Goal: Transaction & Acquisition: Purchase product/service

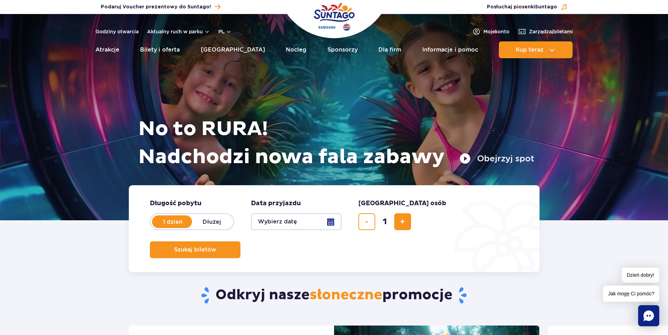
click at [217, 221] on label "Dłużej" at bounding box center [212, 222] width 40 height 15
click at [200, 228] on input "Dłużej" at bounding box center [196, 228] width 8 height 1
radio input "false"
radio input "true"
click at [280, 215] on button "Wybierz datę" at bounding box center [296, 222] width 91 height 17
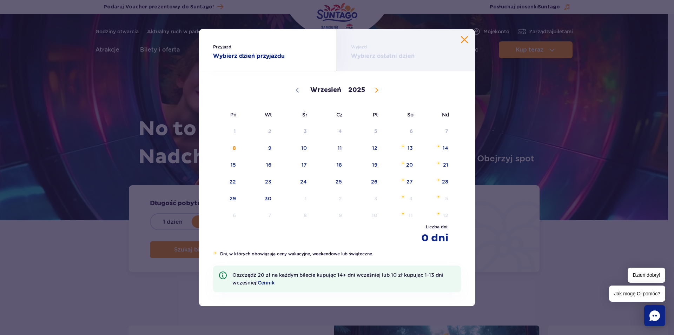
click at [377, 88] on icon at bounding box center [376, 90] width 5 height 5
select select "10"
click at [408, 148] on span "8" at bounding box center [400, 148] width 35 height 16
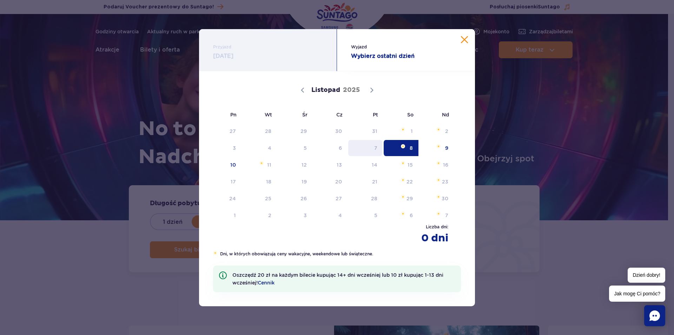
click at [374, 146] on span "7" at bounding box center [365, 148] width 35 height 16
click at [383, 160] on div "27 28 29 30 31 1 2 3 4 5 6 7 8 9 10 11 12 13 14 15 16 17 18 19 20 21 22 23 24 2…" at bounding box center [330, 173] width 248 height 101
click at [376, 143] on span "7" at bounding box center [365, 148] width 35 height 16
click at [301, 88] on div "[DATE]" at bounding box center [337, 89] width 248 height 35
drag, startPoint x: 379, startPoint y: 40, endPoint x: 377, endPoint y: 43, distance: 3.8
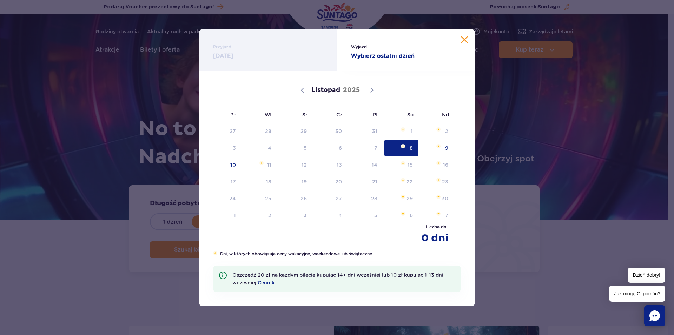
click at [379, 40] on div "Wyjazd Wybierz ostatni dzień" at bounding box center [406, 50] width 138 height 42
click at [229, 167] on span "10" at bounding box center [223, 165] width 35 height 16
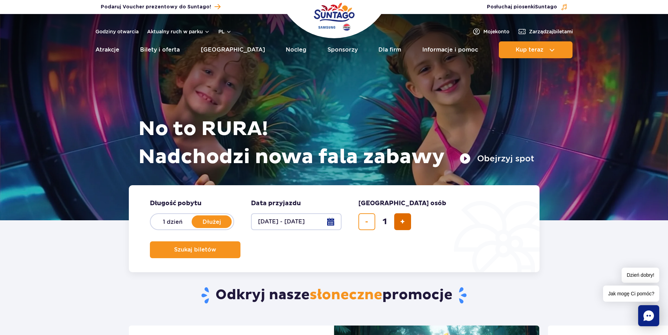
click at [405, 222] on span "dodaj bilet" at bounding box center [402, 222] width 5 height 0
type input "3"
click at [329, 220] on button "[DATE] - [DATE]" at bounding box center [296, 222] width 91 height 17
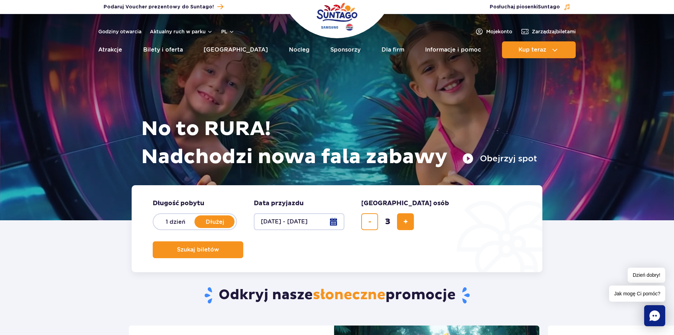
select select "10"
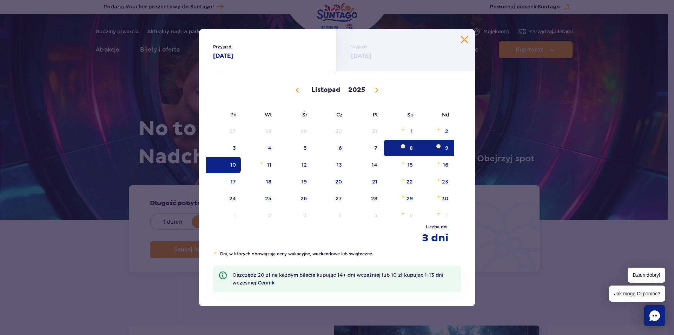
click at [404, 145] on span "Listopad 8, 2025" at bounding box center [403, 146] width 4 height 4
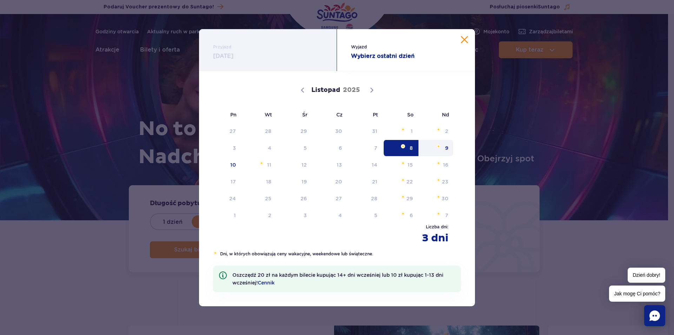
click at [439, 151] on span "9" at bounding box center [436, 148] width 35 height 16
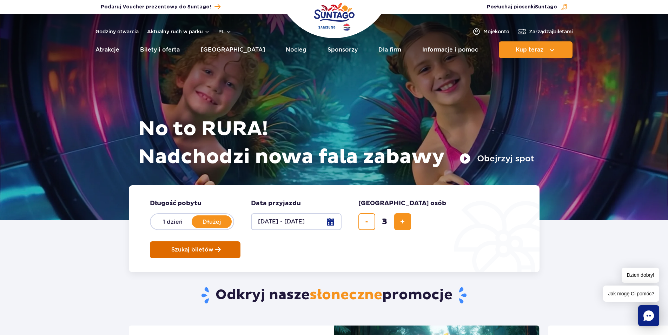
click at [214, 247] on span "Szukaj biletów" at bounding box center [192, 250] width 42 height 6
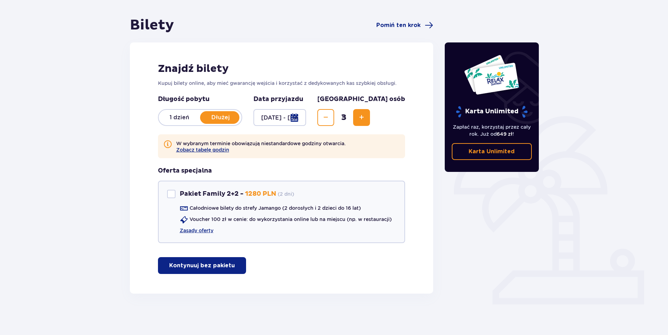
scroll to position [59, 0]
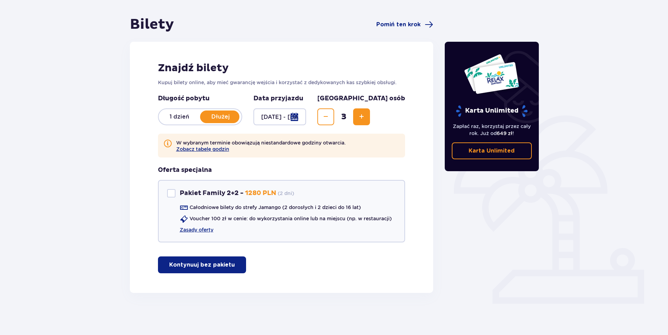
click at [204, 266] on p "Kontynuuj bez pakietu" at bounding box center [202, 265] width 66 height 8
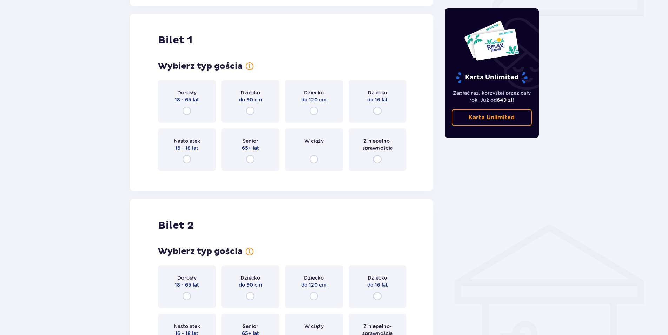
scroll to position [352, 0]
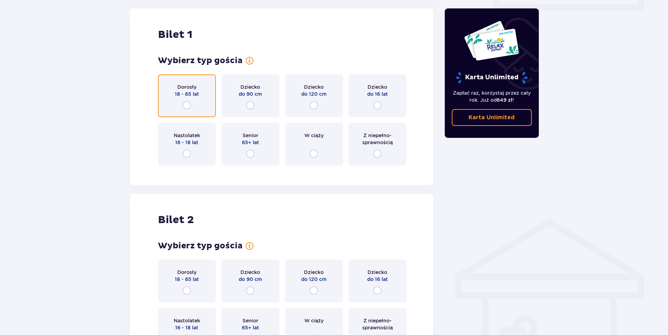
click at [189, 104] on input "radio" at bounding box center [187, 105] width 8 height 8
radio input "true"
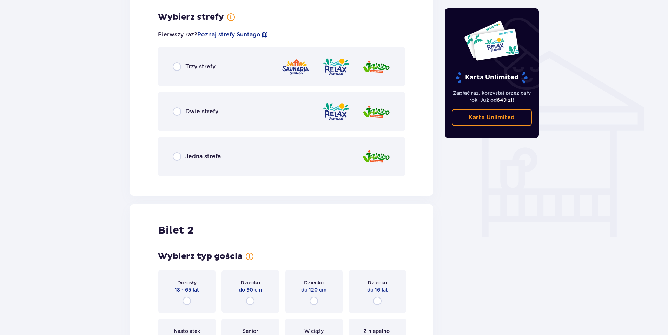
scroll to position [523, 0]
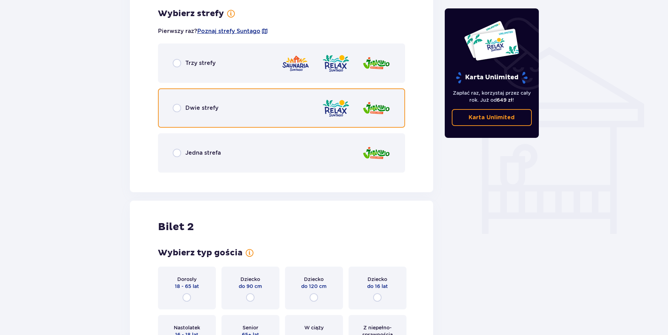
click at [179, 112] on input "radio" at bounding box center [177, 108] width 8 height 8
radio input "true"
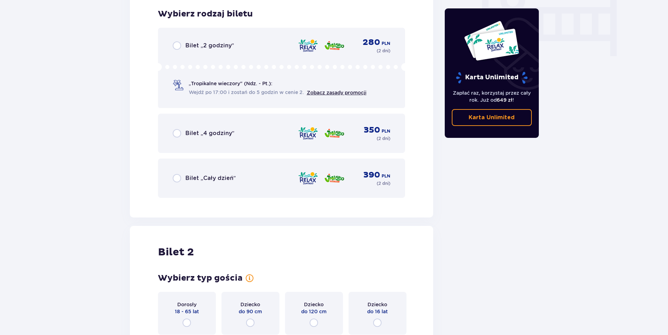
scroll to position [702, 0]
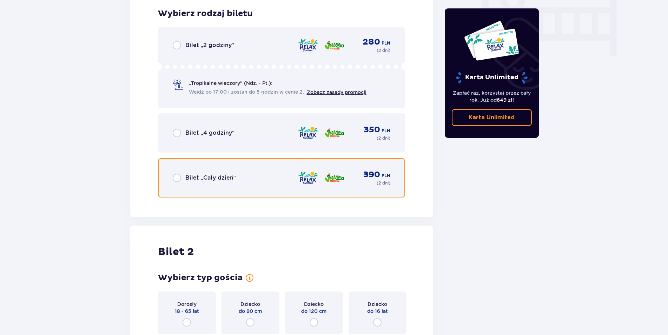
click at [177, 181] on input "radio" at bounding box center [177, 178] width 8 height 8
radio input "true"
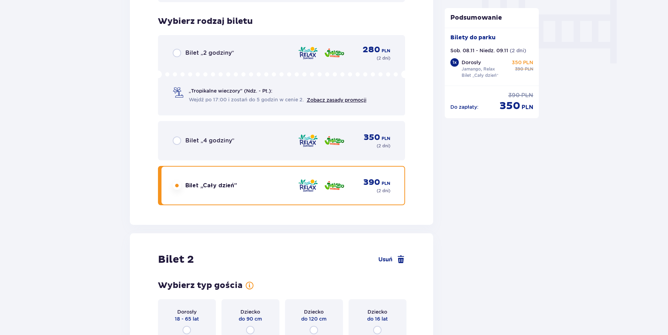
scroll to position [812, 0]
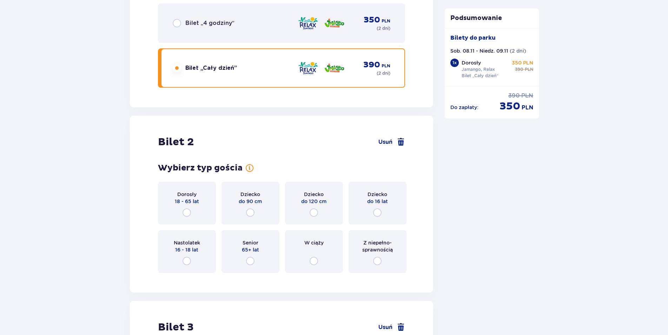
click at [194, 221] on div "Dorosły 18 - 65 lat" at bounding box center [187, 203] width 58 height 43
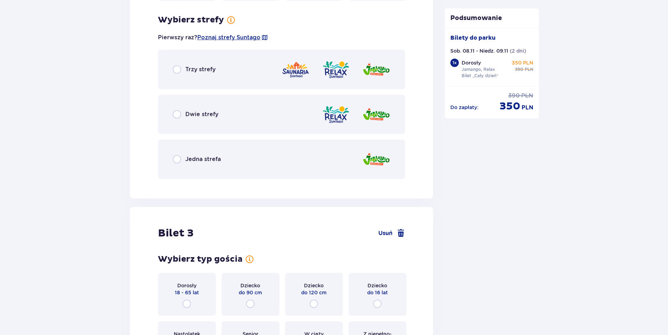
scroll to position [1091, 0]
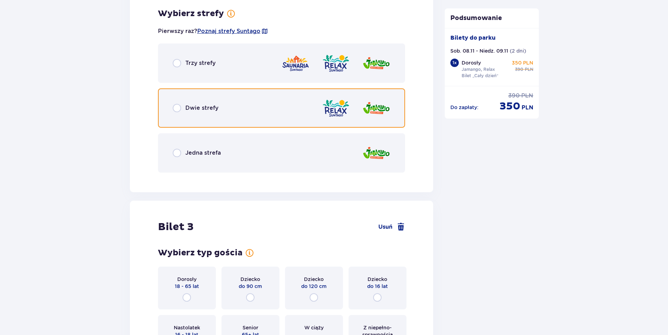
click at [174, 106] on input "radio" at bounding box center [177, 108] width 8 height 8
radio input "true"
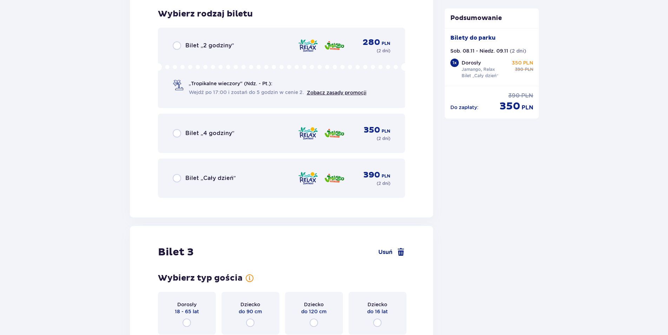
scroll to position [1269, 0]
click at [175, 176] on div "Bilet „Cały dzień” 390 PLN ( 2 dni )" at bounding box center [282, 178] width 218 height 17
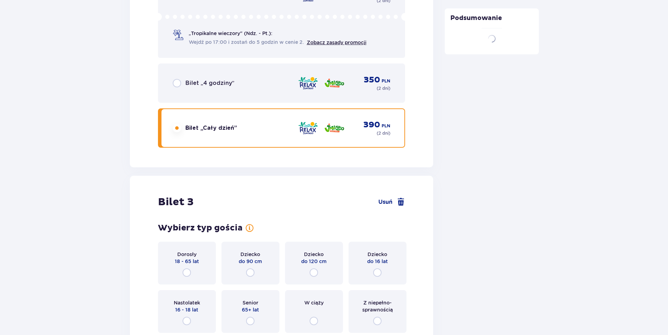
scroll to position [1412, 0]
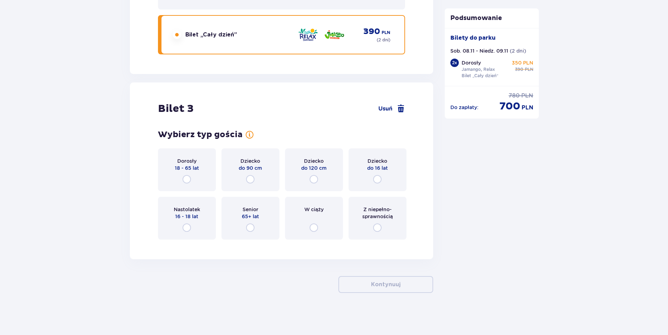
click at [393, 176] on div "Dziecko do 16 lat" at bounding box center [378, 170] width 58 height 43
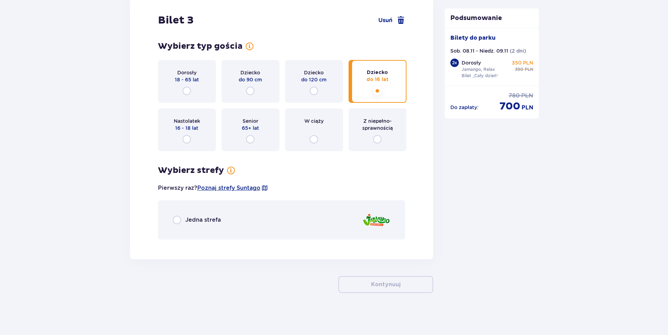
click at [187, 221] on p "Jedna strefa" at bounding box center [202, 220] width 35 height 8
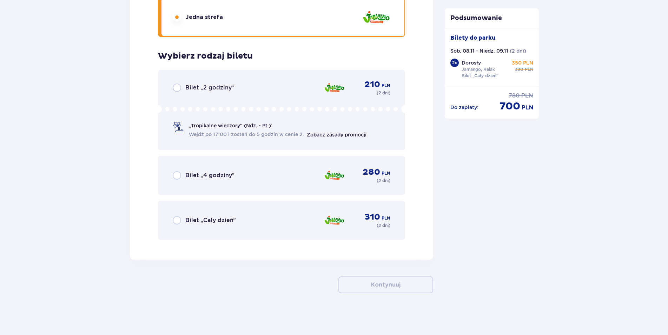
scroll to position [1704, 0]
click at [191, 222] on p "Bilet „Cały dzień”" at bounding box center [210, 220] width 51 height 8
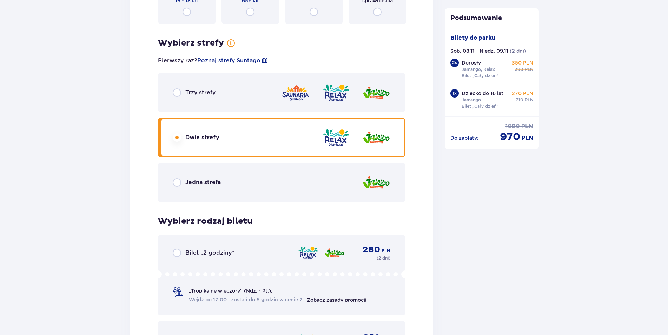
scroll to position [1059, 0]
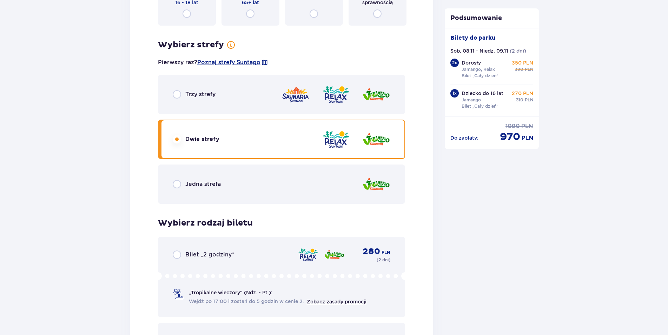
click at [170, 185] on div "Jedna strefa" at bounding box center [282, 184] width 248 height 39
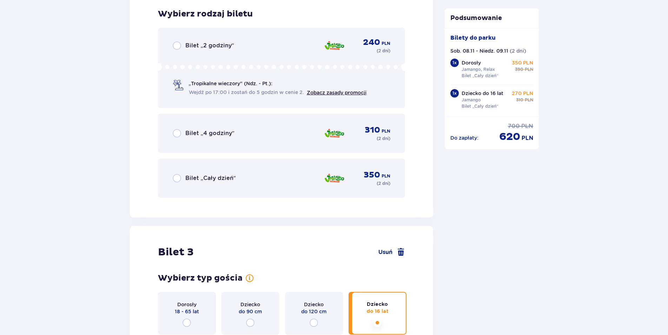
scroll to position [1269, 0]
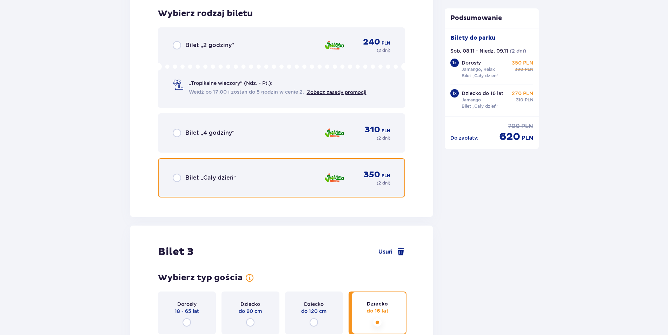
click at [181, 178] on input "radio" at bounding box center [177, 178] width 8 height 8
radio input "true"
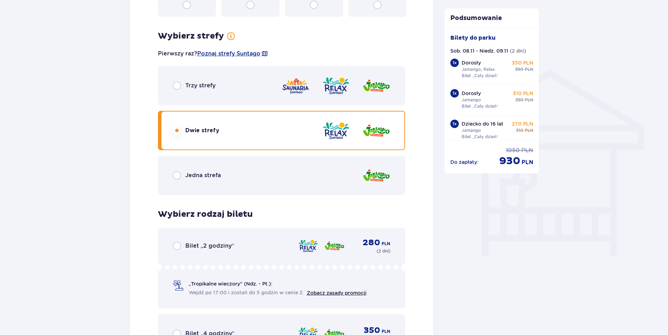
scroll to position [450, 0]
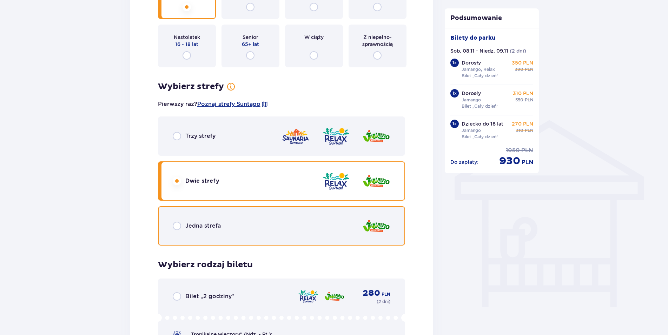
click at [176, 225] on input "radio" at bounding box center [177, 226] width 8 height 8
radio input "true"
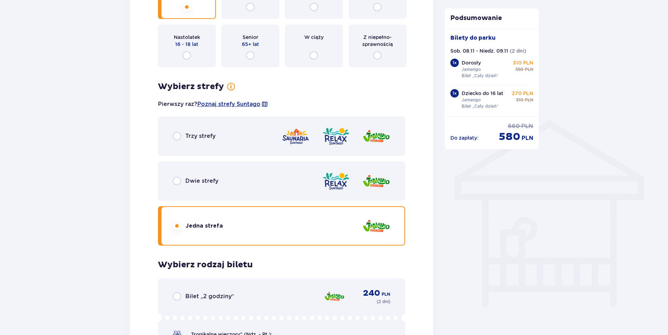
scroll to position [737, 0]
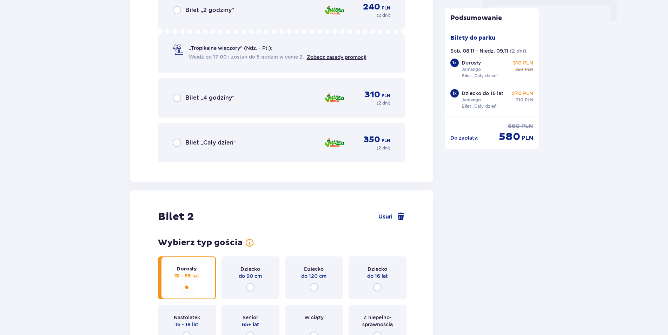
click at [183, 144] on div "Bilet „Cały dzień”" at bounding box center [204, 143] width 63 height 8
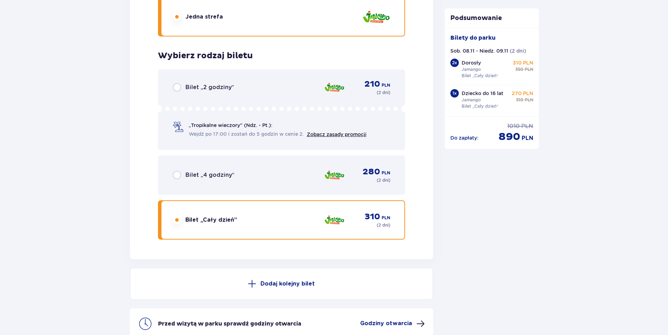
scroll to position [1776, 0]
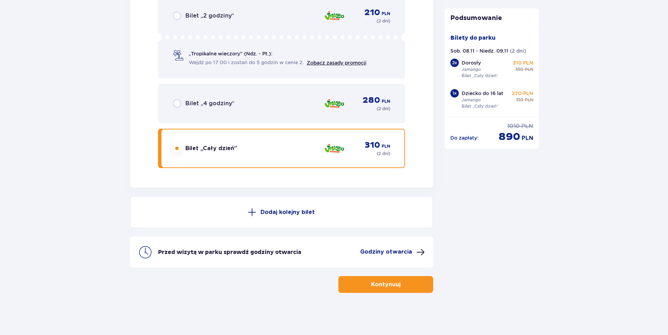
click at [402, 255] on p "Godziny otwarcia" at bounding box center [386, 252] width 52 height 8
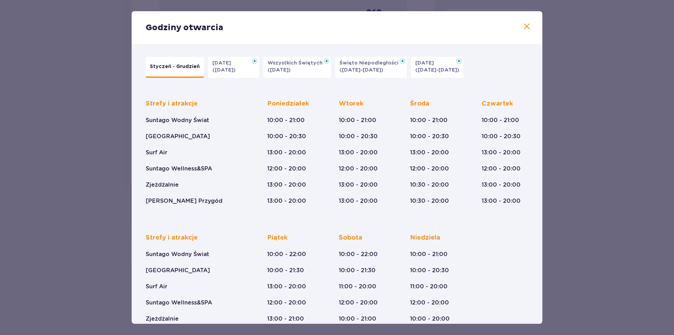
click at [303, 72] on button "Wszystkich Świętych (01.11.25)" at bounding box center [297, 67] width 68 height 21
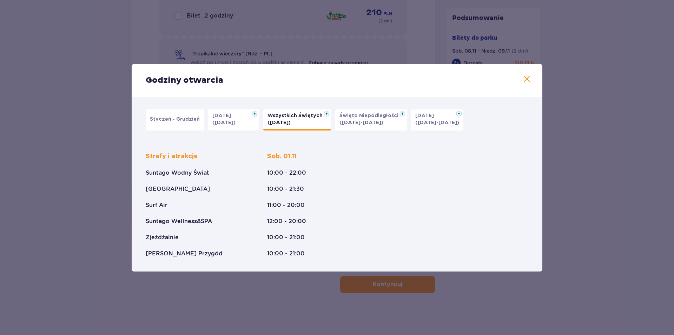
click at [361, 123] on p "(09.11-11.11.25)" at bounding box center [362, 122] width 44 height 7
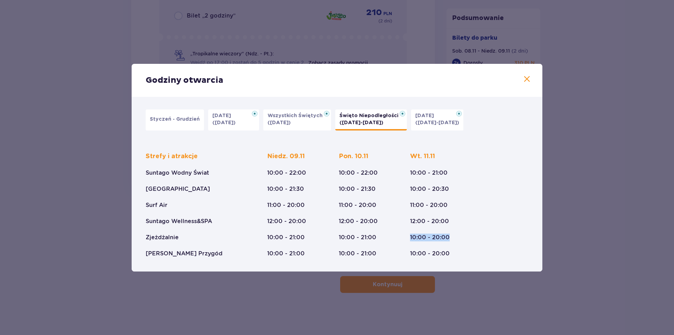
drag, startPoint x: 410, startPoint y: 239, endPoint x: 472, endPoint y: 242, distance: 63.0
click at [472, 242] on div "Strefy i atrakcje Suntago Wodny Świat Crocodile Island Surf Air Suntago Wellnes…" at bounding box center [337, 199] width 383 height 117
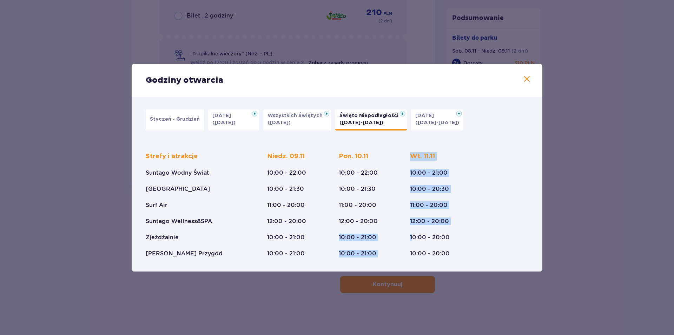
drag, startPoint x: 345, startPoint y: 237, endPoint x: 412, endPoint y: 237, distance: 66.7
click at [412, 237] on div "Strefy i atrakcje Suntago Wodny Świat Crocodile Island Surf Air Suntago Wellnes…" at bounding box center [337, 199] width 383 height 117
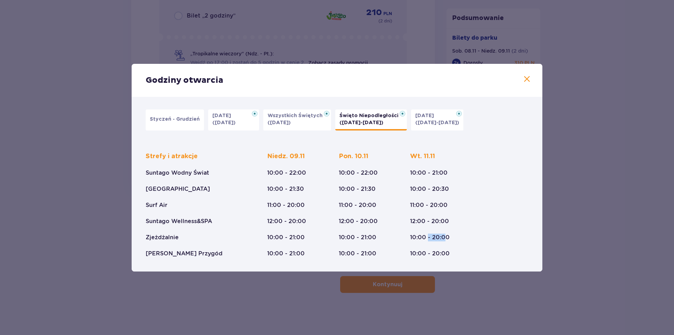
drag, startPoint x: 437, startPoint y: 237, endPoint x: 451, endPoint y: 235, distance: 14.9
click at [446, 237] on p "10:00 - 20:00" at bounding box center [430, 238] width 40 height 8
click at [529, 79] on span at bounding box center [527, 79] width 8 height 8
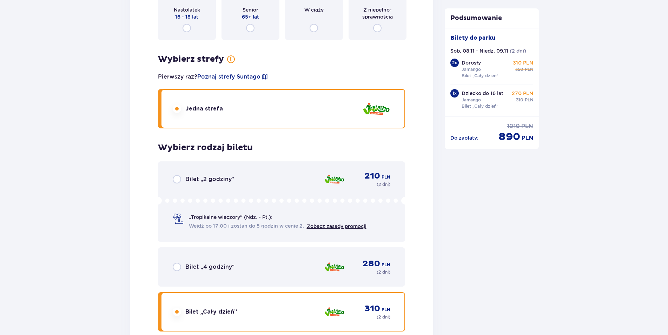
scroll to position [1776, 0]
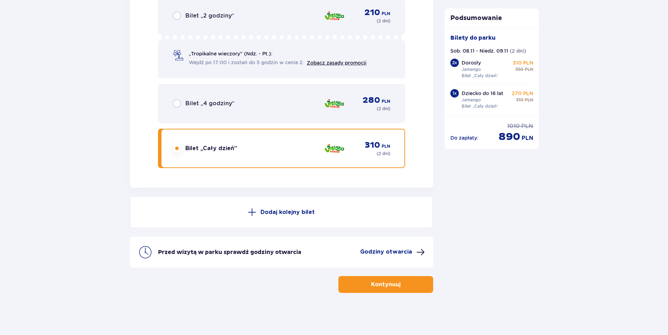
click at [379, 282] on p "Kontynuuj" at bounding box center [386, 285] width 30 height 8
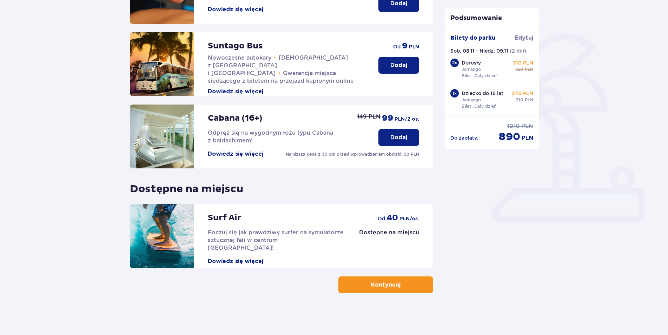
scroll to position [141, 0]
click at [392, 291] on button "Kontynuuj" at bounding box center [386, 284] width 95 height 17
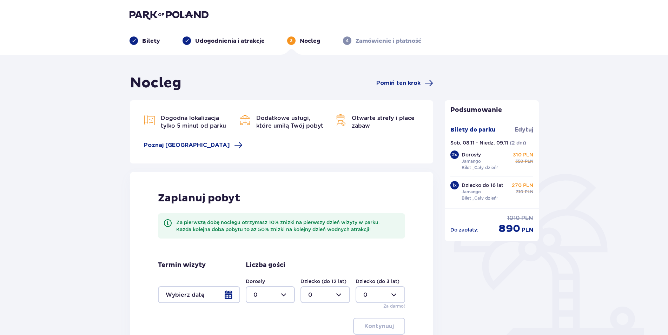
click at [227, 296] on div at bounding box center [199, 295] width 82 height 17
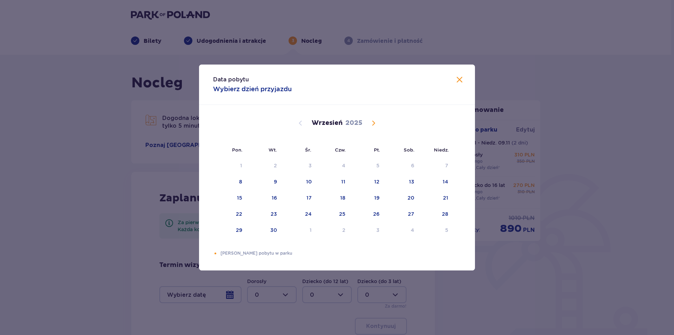
click at [375, 125] on span "Calendar" at bounding box center [374, 123] width 8 height 8
click at [375, 123] on span "Calendar" at bounding box center [374, 123] width 8 height 8
click at [414, 183] on div "8" at bounding box center [402, 182] width 34 height 15
click at [439, 182] on div "Choose niedziela, 9 listopada 2025 as your check-out date. It’s available." at bounding box center [439, 182] width 5 height 5
type input "[DATE] - [DATE]"
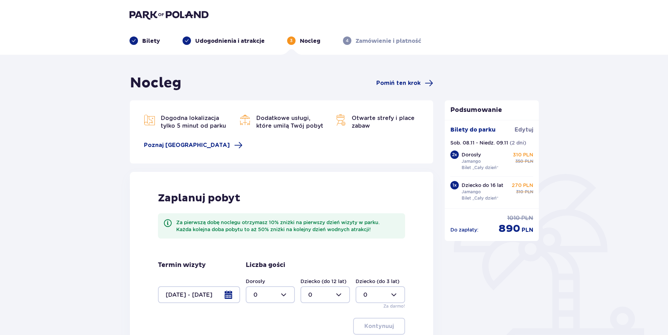
click at [274, 295] on div at bounding box center [271, 295] width 50 height 17
click at [266, 255] on div "2" at bounding box center [271, 256] width 34 height 8
type input "2"
click at [313, 298] on div at bounding box center [326, 295] width 50 height 17
click at [320, 243] on div "1" at bounding box center [325, 241] width 34 height 8
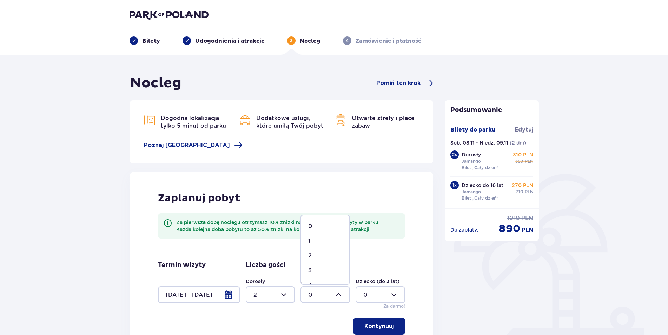
type input "1"
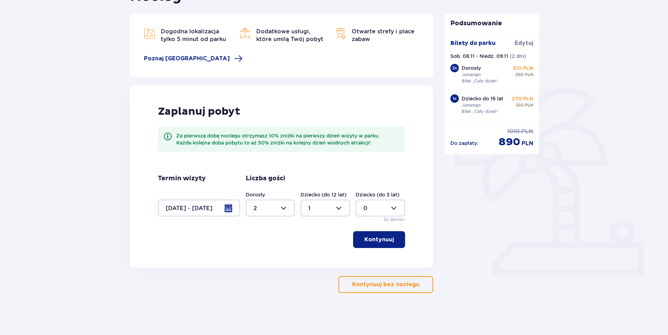
click at [381, 241] on p "Kontynuuj" at bounding box center [380, 240] width 30 height 8
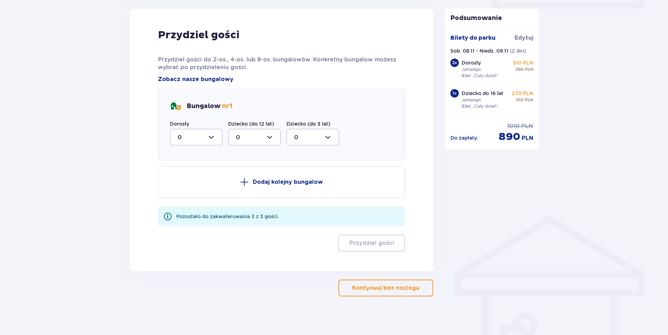
scroll to position [355, 0]
click at [202, 134] on div at bounding box center [196, 137] width 53 height 17
click at [186, 191] on div "2" at bounding box center [196, 188] width 37 height 8
type input "2"
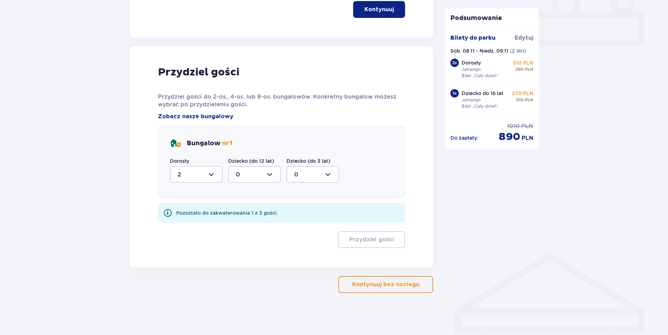
click at [249, 172] on div at bounding box center [254, 174] width 53 height 17
click at [250, 211] on div "1" at bounding box center [254, 211] width 37 height 8
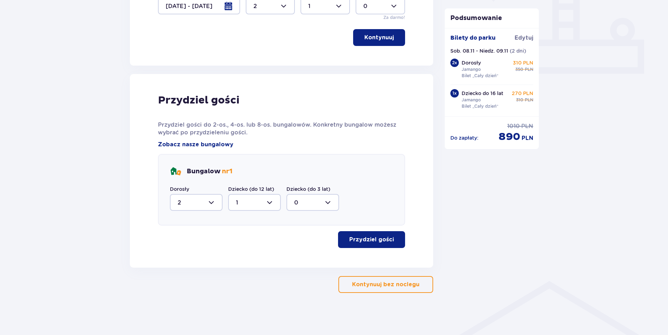
type input "1"
click at [379, 237] on p "Przydziel gości" at bounding box center [372, 240] width 45 height 8
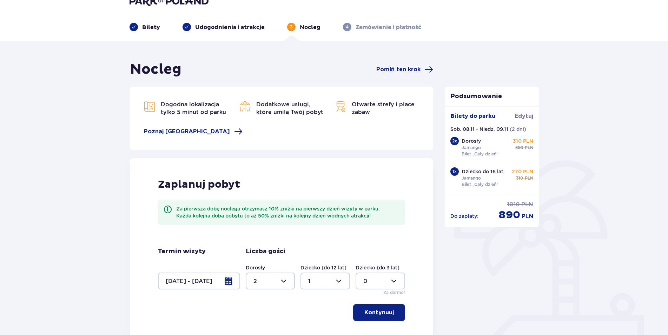
scroll to position [0, 0]
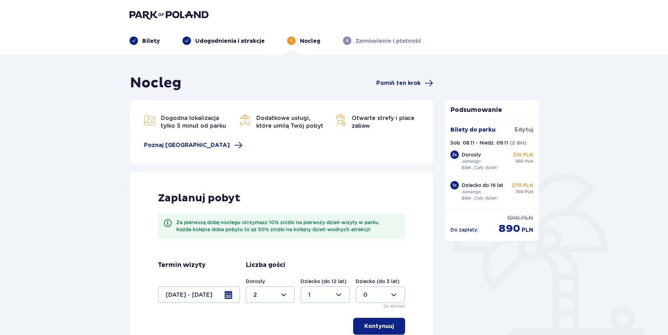
click at [233, 292] on div at bounding box center [199, 295] width 82 height 17
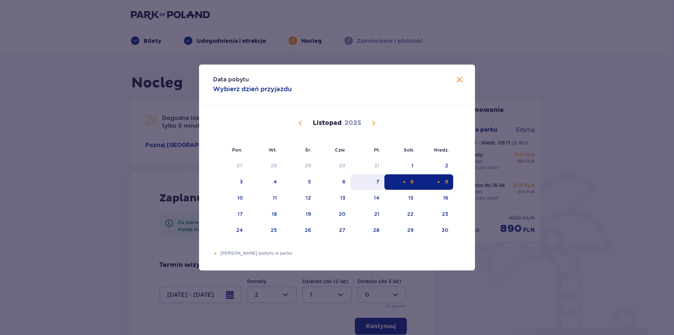
click at [379, 182] on div "7" at bounding box center [378, 181] width 3 height 7
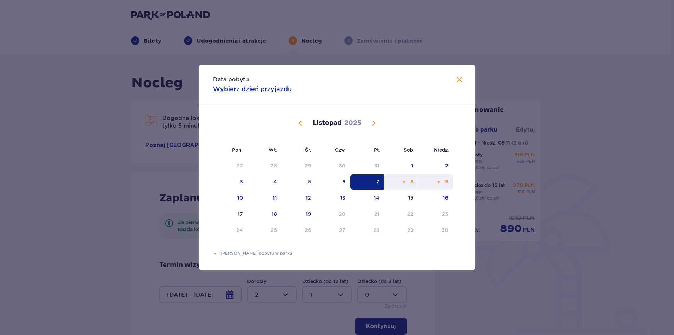
click at [440, 184] on div "Choose niedziela, 9 listopada 2025 as your check-out date. It’s available." at bounding box center [439, 182] width 5 height 5
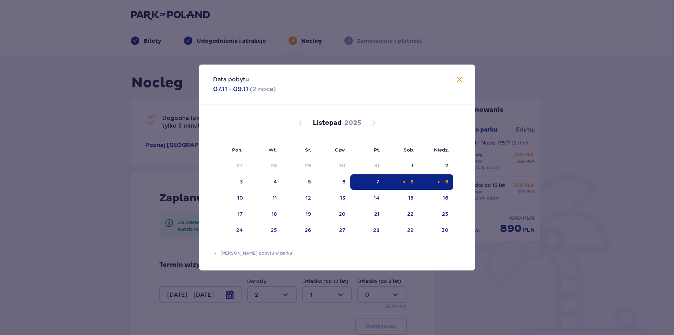
type input "07.11.25 - 09.11.25"
type input "0"
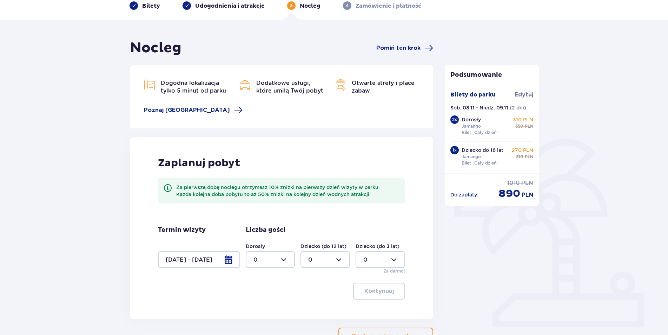
scroll to position [36, 0]
click at [277, 256] on div at bounding box center [271, 259] width 50 height 17
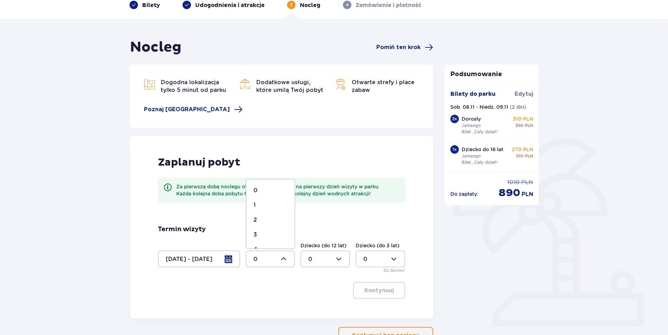
click at [273, 220] on div "2" at bounding box center [271, 220] width 34 height 8
type input "2"
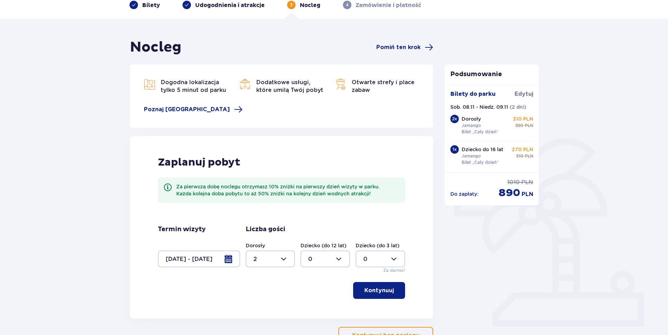
click at [319, 258] on div at bounding box center [326, 259] width 50 height 17
click at [311, 206] on div "1" at bounding box center [325, 206] width 34 height 8
type input "1"
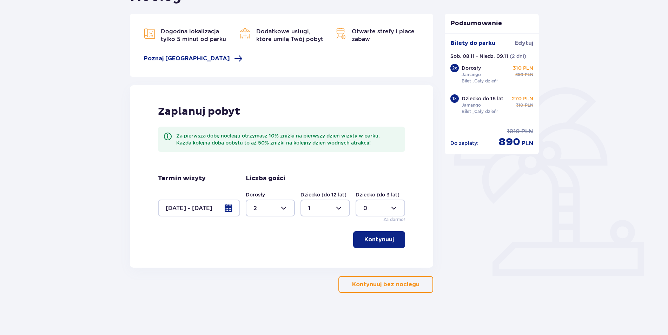
click at [371, 235] on button "Kontynuuj" at bounding box center [379, 239] width 52 height 17
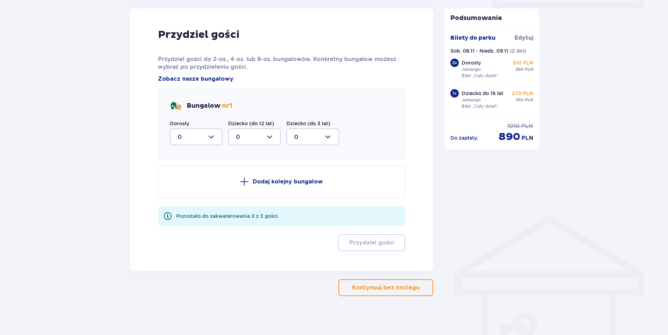
scroll to position [357, 0]
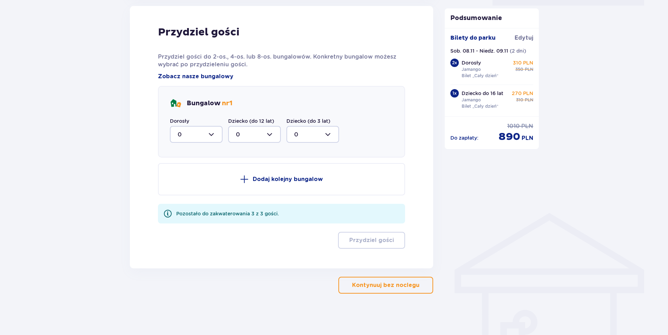
click at [193, 142] on div at bounding box center [196, 134] width 53 height 17
click at [186, 184] on div "2" at bounding box center [196, 186] width 37 height 8
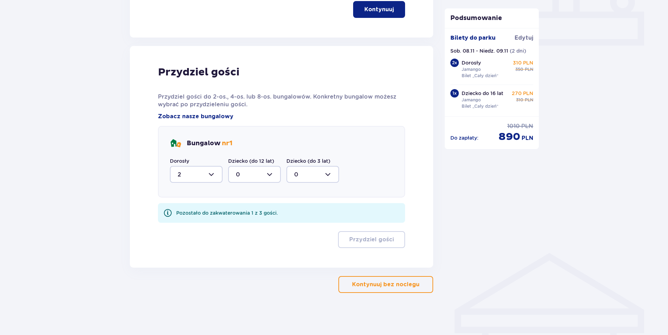
type input "2"
click at [252, 172] on div at bounding box center [254, 174] width 53 height 17
click at [255, 208] on div "1" at bounding box center [254, 211] width 37 height 8
type input "1"
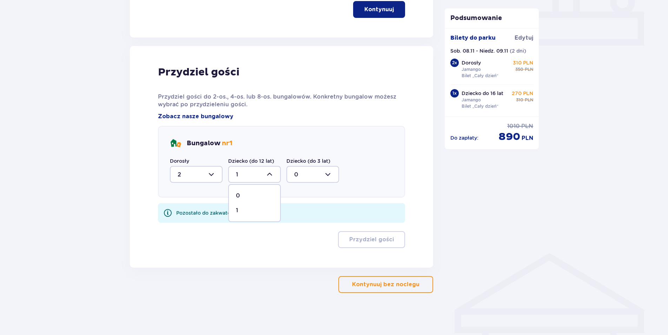
scroll to position [289, 0]
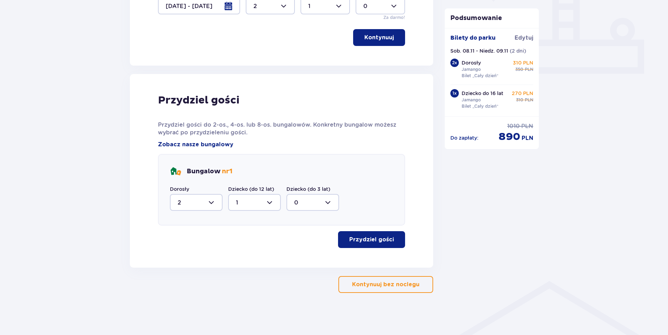
click at [381, 243] on p "Przydziel gości" at bounding box center [372, 240] width 45 height 8
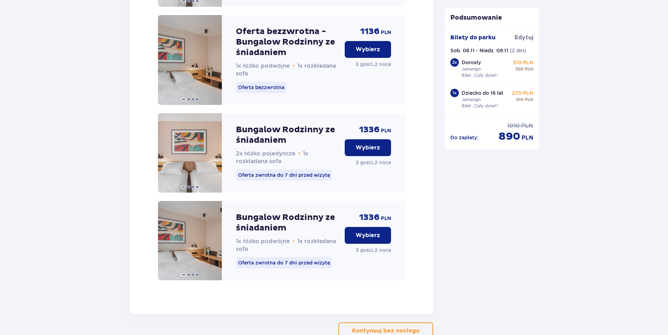
scroll to position [1095, 0]
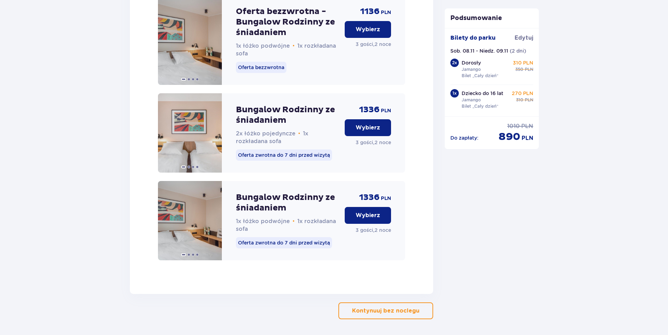
click at [363, 220] on p "Wybierz" at bounding box center [368, 216] width 25 height 8
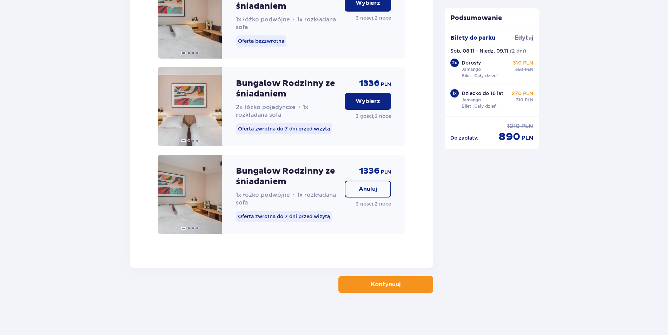
scroll to position [1129, 0]
click at [393, 286] on p "Kontynuuj" at bounding box center [386, 285] width 30 height 8
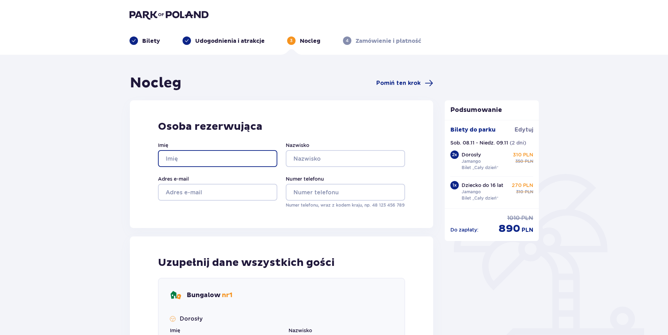
click at [191, 157] on input "Imię" at bounding box center [217, 158] width 119 height 17
type input "dddddddddds"
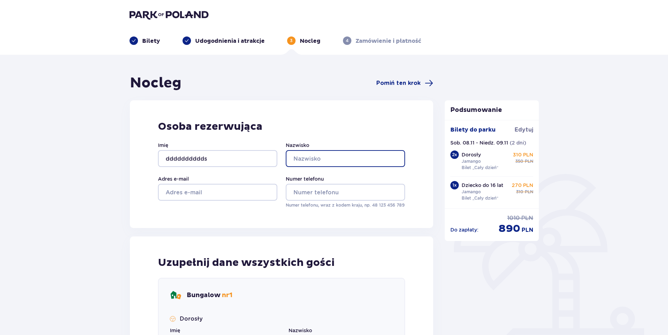
click at [314, 154] on input "Nazwisko" at bounding box center [345, 158] width 119 height 17
type input "sssssssda"
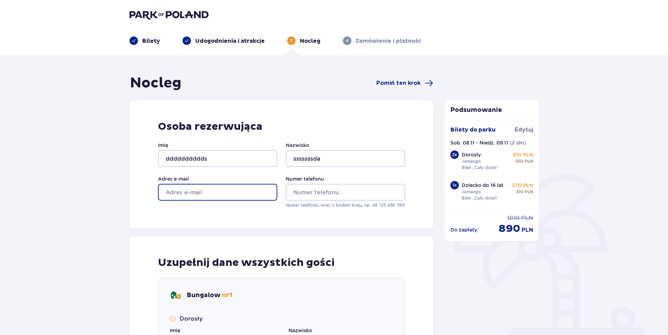
click at [221, 191] on input "Adres e-mail" at bounding box center [217, 192] width 119 height 17
type input "ad@op.pl"
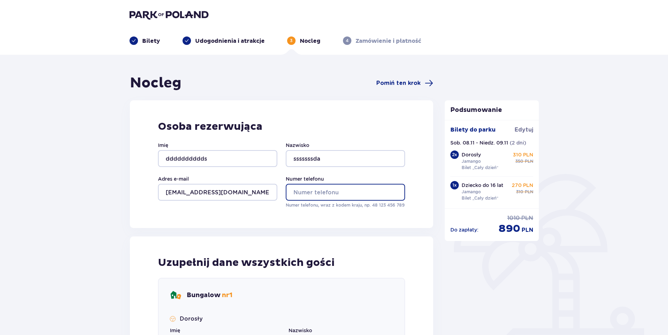
click at [367, 198] on input "Numer telefonu" at bounding box center [345, 192] width 119 height 17
type input "508438882"
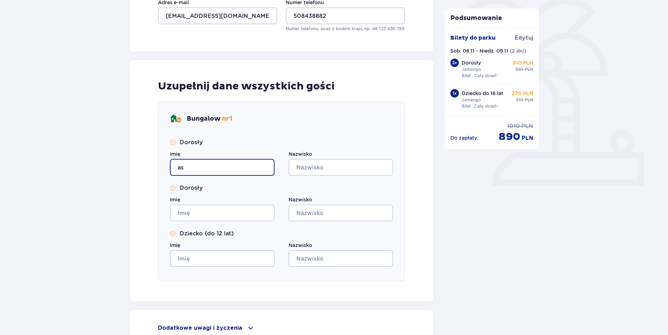
type input "a"
type input "Paweł"
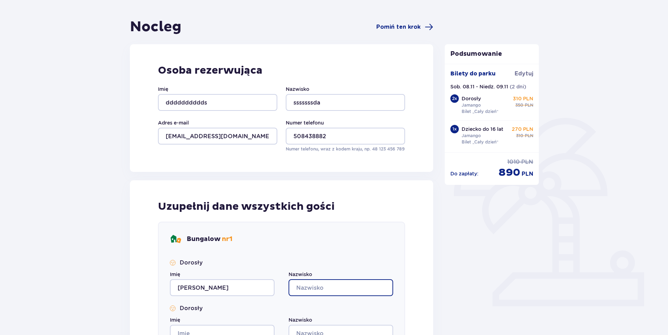
scroll to position [0, 0]
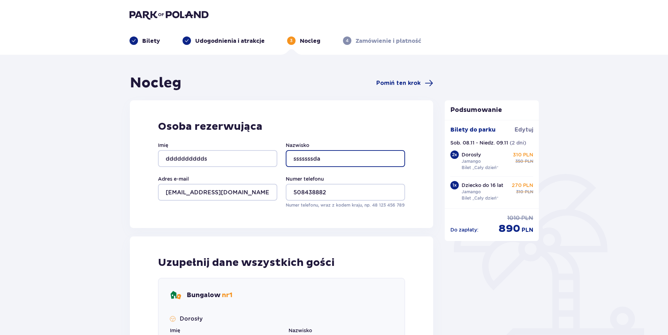
drag, startPoint x: 333, startPoint y: 160, endPoint x: 231, endPoint y: 163, distance: 102.3
click at [286, 163] on input "sssssssda" at bounding box center [345, 158] width 119 height 17
drag, startPoint x: 326, startPoint y: 162, endPoint x: 288, endPoint y: 159, distance: 38.1
click at [288, 159] on input "sssssssda" at bounding box center [345, 158] width 119 height 17
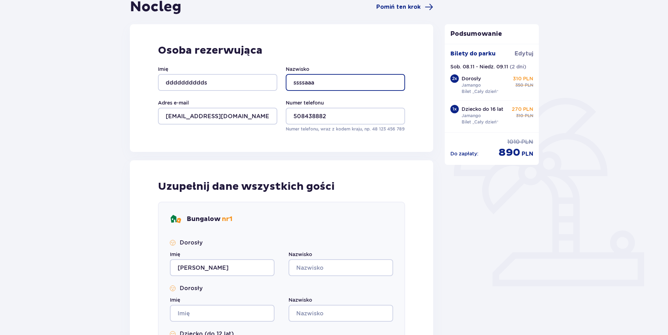
scroll to position [179, 0]
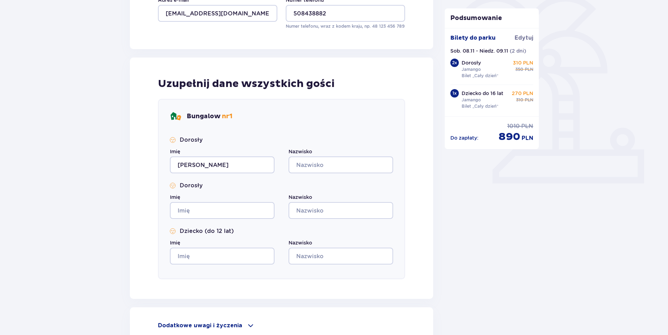
type input "ssssaaa"
click at [323, 164] on input "Nazwisko" at bounding box center [341, 165] width 105 height 17
type input "sssaa"
click at [255, 213] on input "Imię" at bounding box center [222, 210] width 105 height 17
type input "Katarzyna"
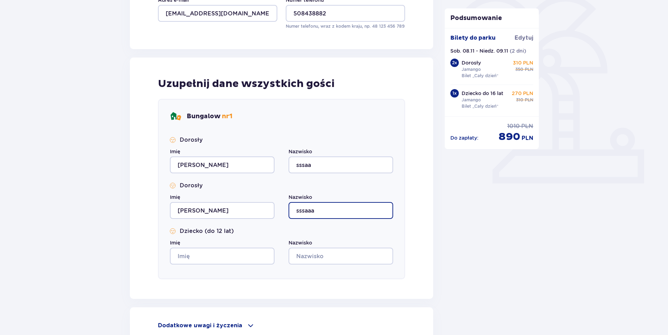
type input "sssaaa"
click at [226, 260] on input "Imię" at bounding box center [222, 256] width 105 height 17
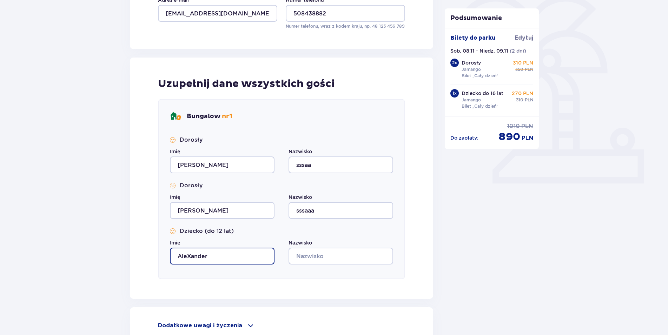
type input "AleXander"
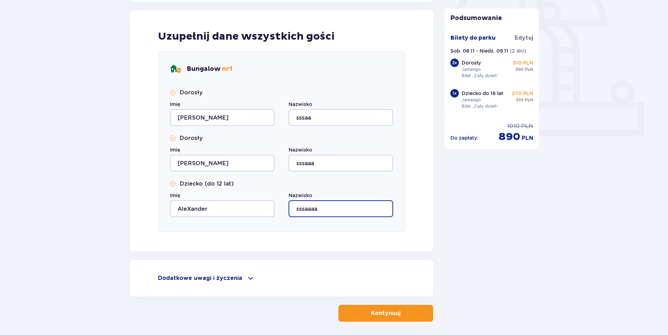
scroll to position [255, 0]
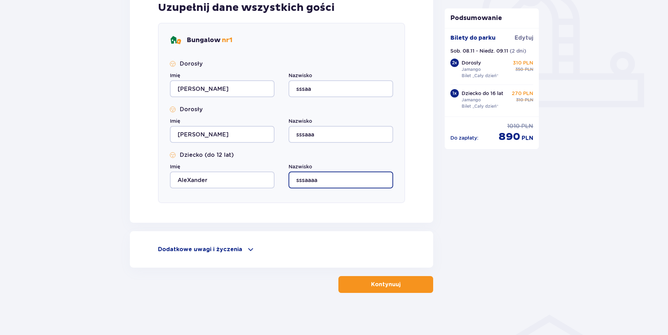
type input "sssaaaa"
click at [236, 252] on p "Dodatkowe uwagi i życzenia" at bounding box center [200, 250] width 84 height 8
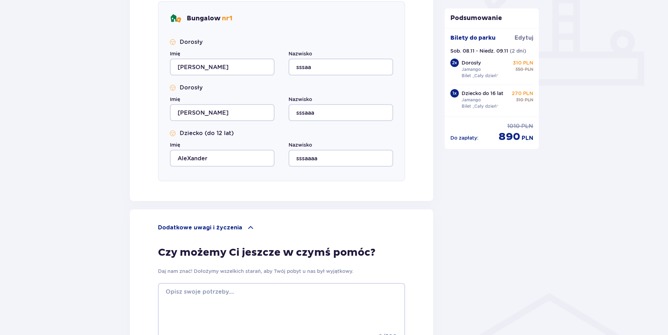
scroll to position [370, 0]
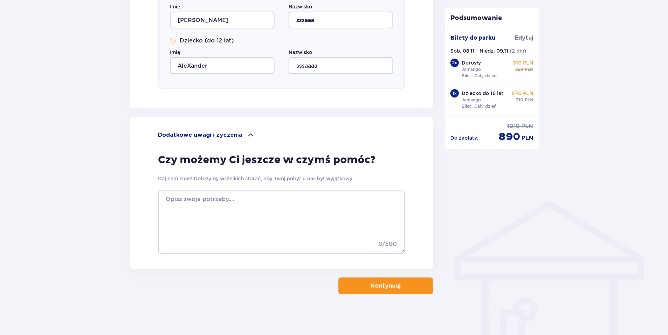
click at [382, 285] on p "Kontynuuj" at bounding box center [386, 286] width 30 height 8
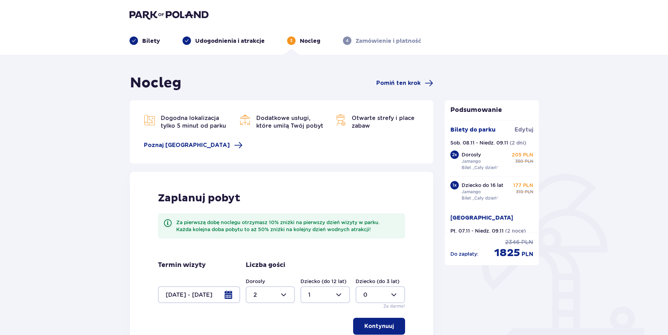
click at [236, 298] on div at bounding box center [199, 295] width 82 height 17
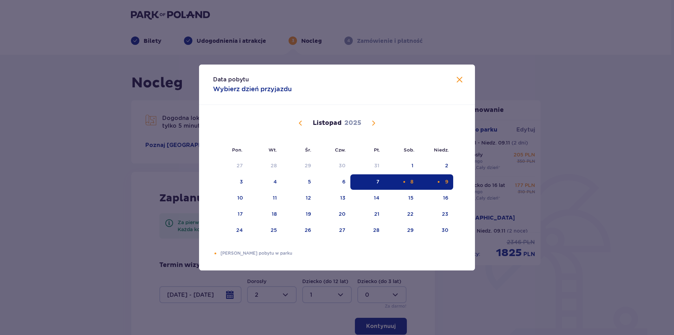
click at [404, 182] on div "Selected. sobota, 8 listopada 2025" at bounding box center [404, 182] width 5 height 5
click at [437, 182] on div "Choose niedziela, 9 listopada 2025 as your check-out date. It’s available." at bounding box center [439, 182] width 5 height 5
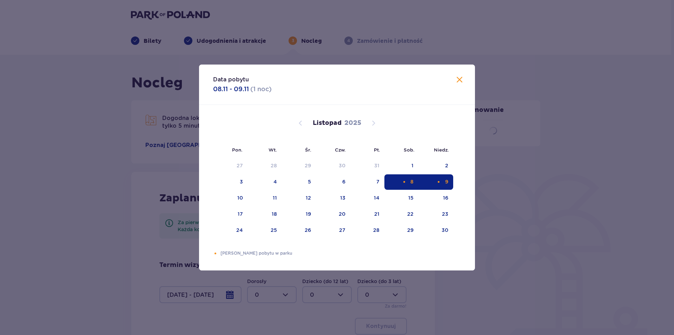
type input "[DATE] - [DATE]"
type input "0"
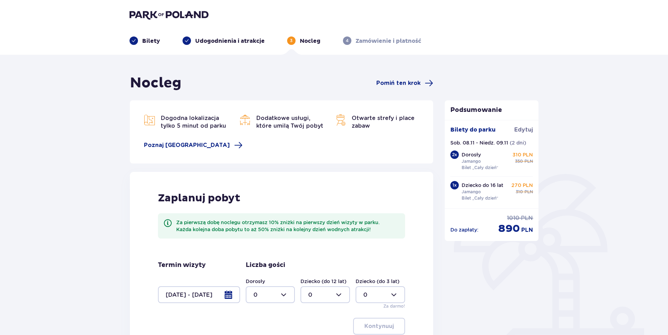
scroll to position [87, 0]
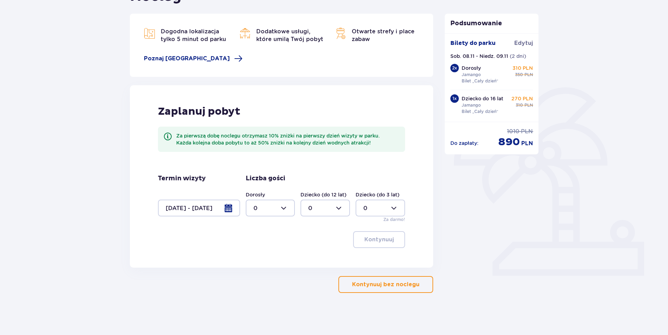
click at [273, 212] on div at bounding box center [271, 208] width 50 height 17
click at [256, 259] on p "2" at bounding box center [256, 259] width 4 height 8
type input "2"
click at [327, 209] on div at bounding box center [326, 208] width 50 height 17
click at [313, 246] on div "1" at bounding box center [325, 245] width 34 height 8
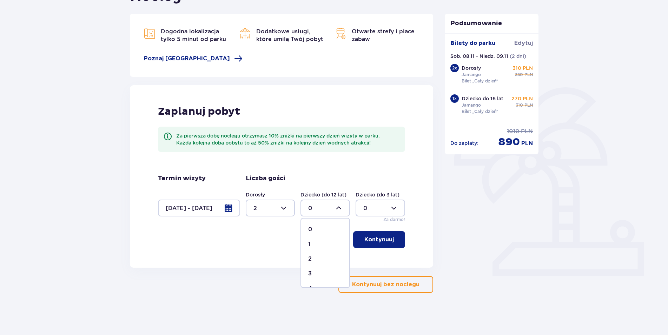
type input "1"
click at [369, 239] on p "Kontynuuj" at bounding box center [380, 240] width 30 height 8
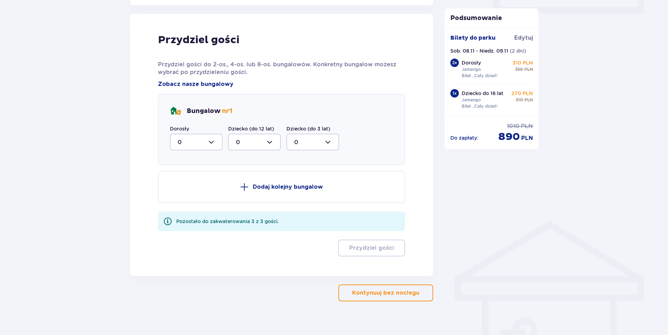
scroll to position [355, 0]
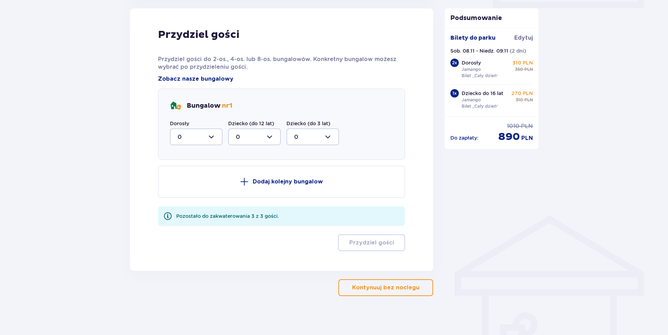
click at [201, 136] on div at bounding box center [196, 137] width 53 height 17
click at [193, 189] on div "2" at bounding box center [196, 188] width 37 height 8
type input "2"
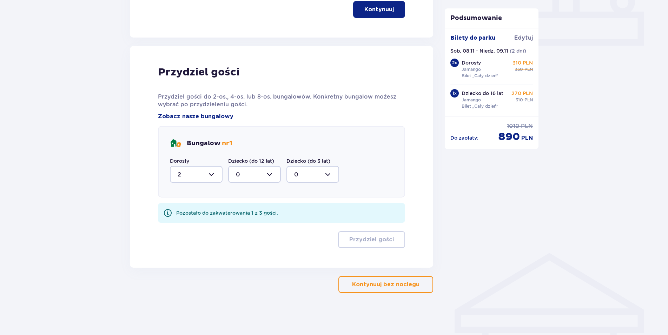
scroll to position [317, 0]
click at [247, 174] on div at bounding box center [254, 174] width 53 height 17
click at [240, 215] on span "1" at bounding box center [254, 210] width 51 height 15
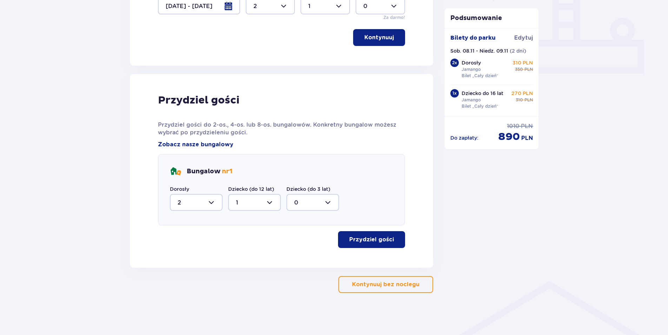
type input "1"
click at [363, 239] on p "Przydziel gości" at bounding box center [372, 240] width 45 height 8
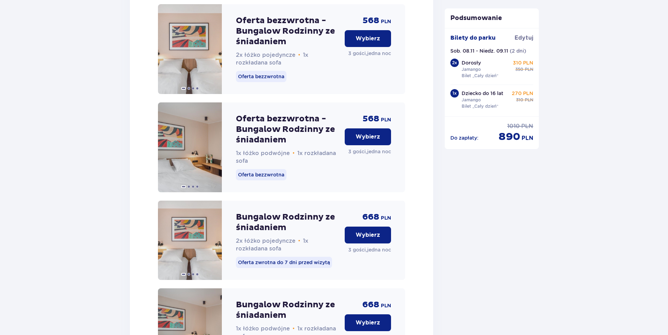
scroll to position [1129, 0]
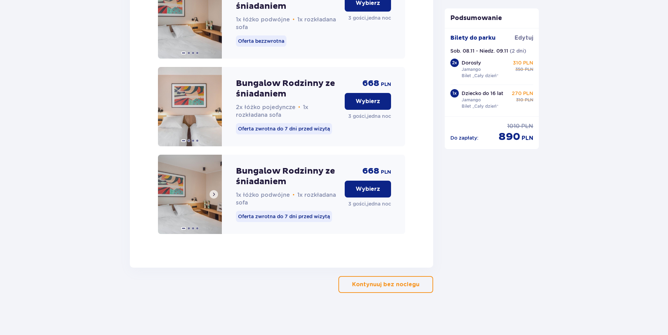
click at [200, 203] on img at bounding box center [190, 194] width 64 height 79
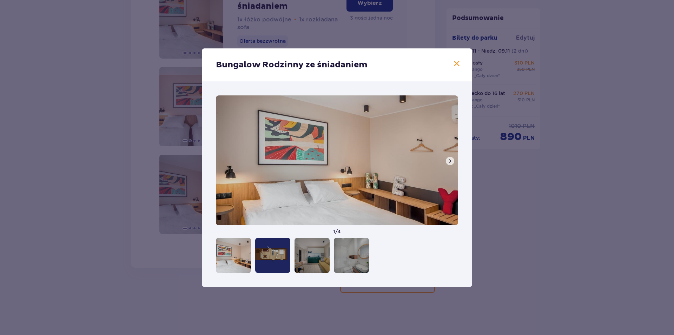
click at [461, 66] on span at bounding box center [457, 64] width 8 height 8
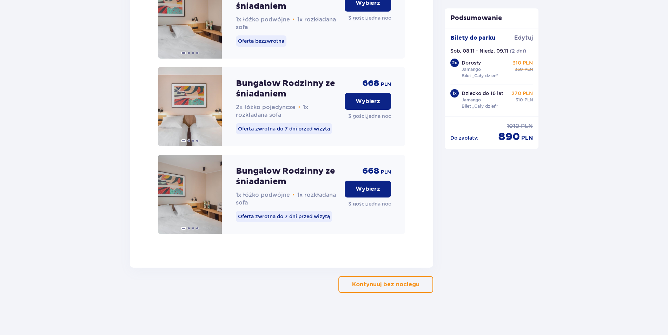
click at [409, 286] on p "Kontynuuj bez noclegu" at bounding box center [385, 285] width 67 height 8
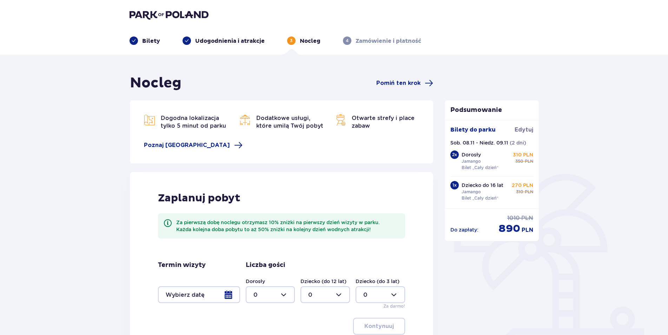
type input "0"
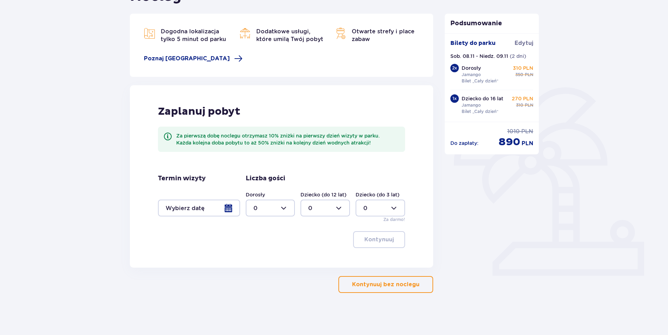
click at [230, 214] on div at bounding box center [199, 208] width 82 height 17
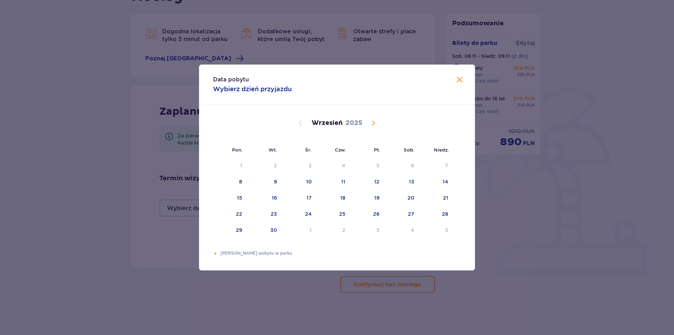
click at [376, 125] on span "Calendar" at bounding box center [374, 123] width 8 height 8
click at [408, 182] on div "8" at bounding box center [402, 182] width 34 height 15
click at [441, 181] on div "Choose niedziela, 9 listopada 2025 as your check-out date. It’s available." at bounding box center [439, 182] width 5 height 5
type input "[DATE] - [DATE]"
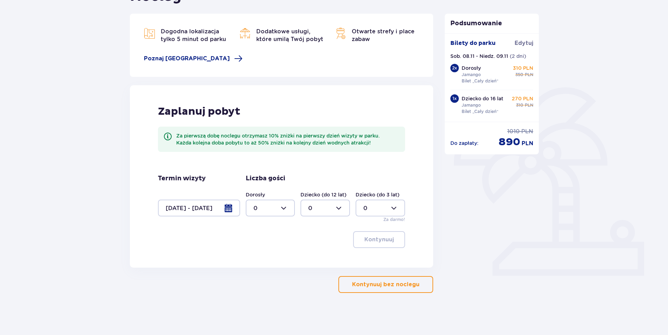
click at [280, 211] on div at bounding box center [271, 208] width 50 height 17
click at [268, 255] on span "2" at bounding box center [271, 259] width 48 height 15
type input "2"
click at [312, 207] on div at bounding box center [326, 208] width 50 height 17
drag, startPoint x: 318, startPoint y: 242, endPoint x: 331, endPoint y: 244, distance: 13.6
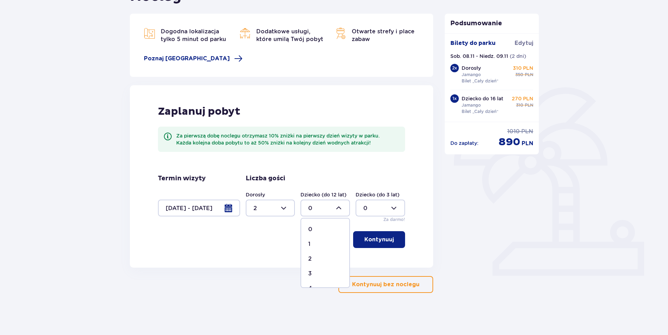
click at [318, 242] on div "1" at bounding box center [325, 245] width 34 height 8
type input "1"
click at [374, 239] on p "Kontynuuj" at bounding box center [380, 240] width 30 height 8
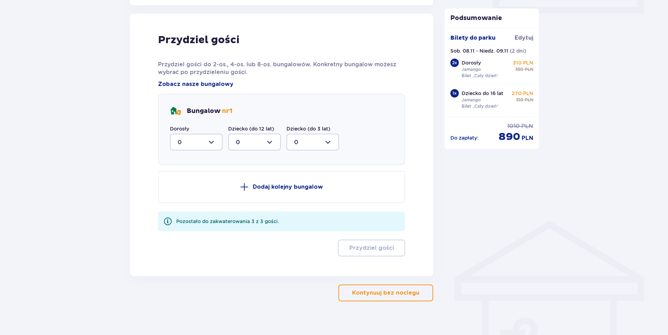
scroll to position [355, 0]
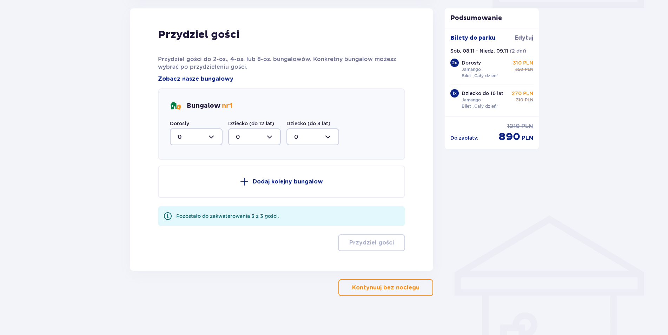
click at [207, 141] on div at bounding box center [196, 137] width 53 height 17
click at [193, 189] on div "2" at bounding box center [196, 188] width 37 height 8
type input "2"
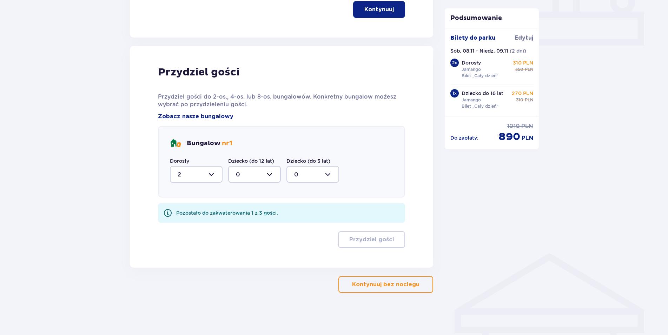
click at [261, 171] on div at bounding box center [254, 174] width 53 height 17
click at [247, 213] on div "1" at bounding box center [254, 211] width 37 height 8
type input "1"
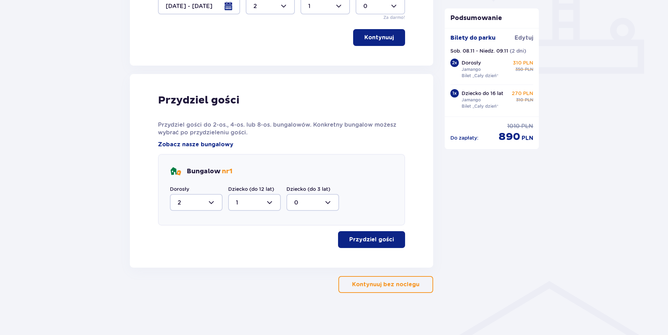
scroll to position [289, 0]
click at [378, 245] on button "Przydziel gości" at bounding box center [371, 239] width 67 height 17
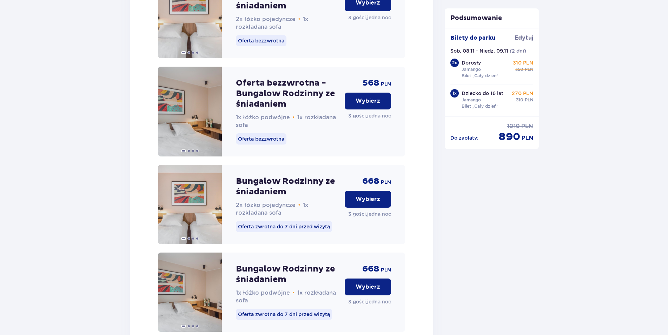
scroll to position [1129, 0]
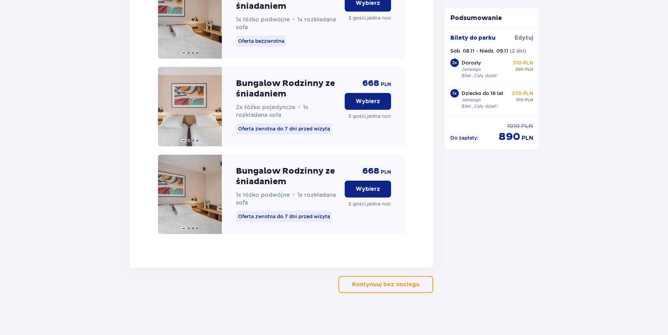
click at [368, 191] on p "Wybierz" at bounding box center [368, 189] width 25 height 8
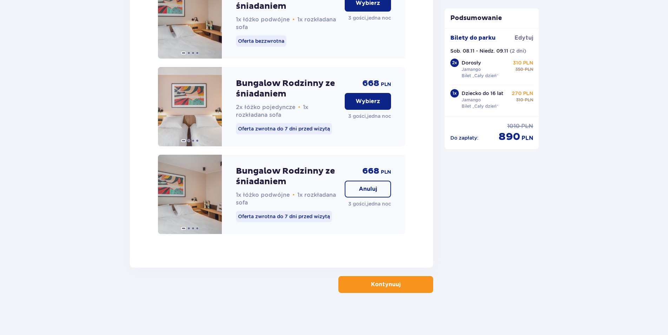
click at [406, 288] on span "button" at bounding box center [402, 285] width 8 height 8
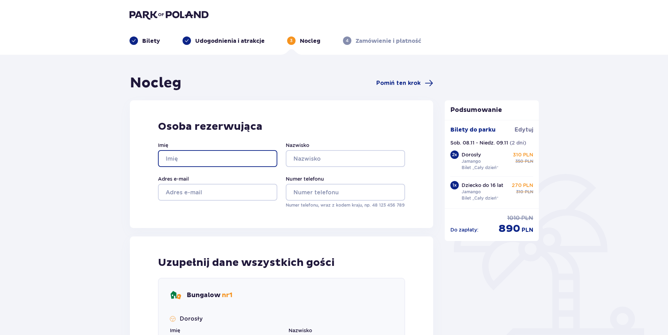
click at [169, 160] on input "Imię" at bounding box center [217, 158] width 119 height 17
type input "ffffffggggggg"
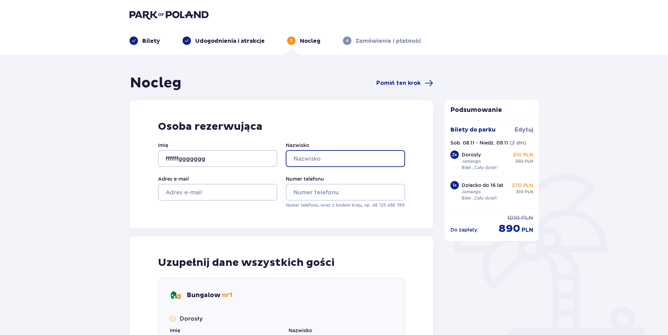
click at [324, 154] on input "Nazwisko" at bounding box center [345, 158] width 119 height 17
type input "fgfgfg"
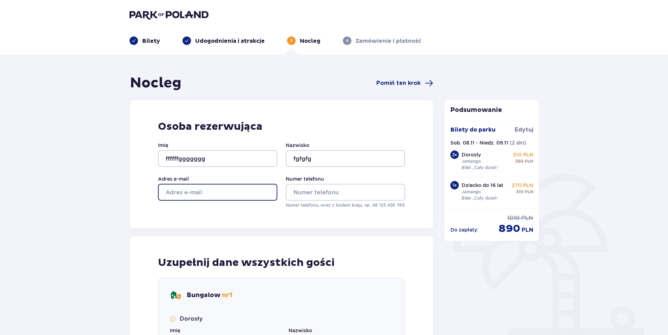
click at [207, 201] on input "Adres e-mail" at bounding box center [217, 192] width 119 height 17
type input "fffff@onet.pl"
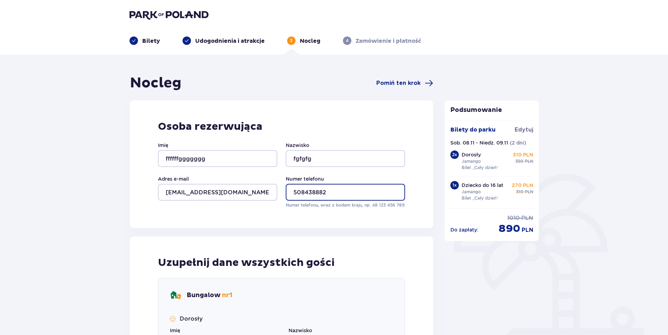
scroll to position [215, 0]
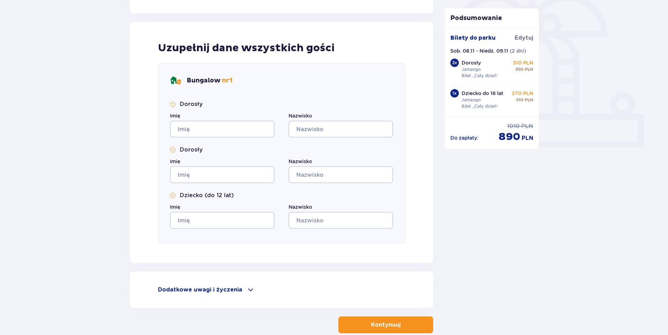
type input "508438882"
click at [211, 129] on input "Imię" at bounding box center [222, 129] width 105 height 17
type input "Paweł"
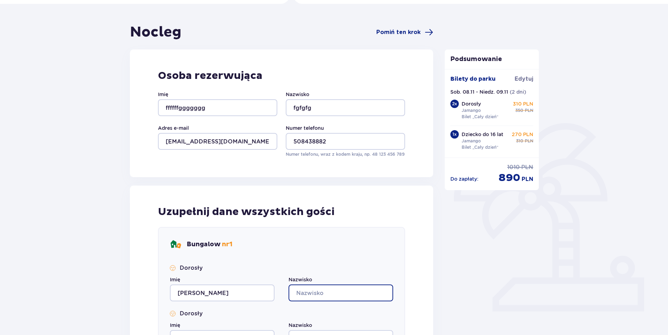
scroll to position [36, 0]
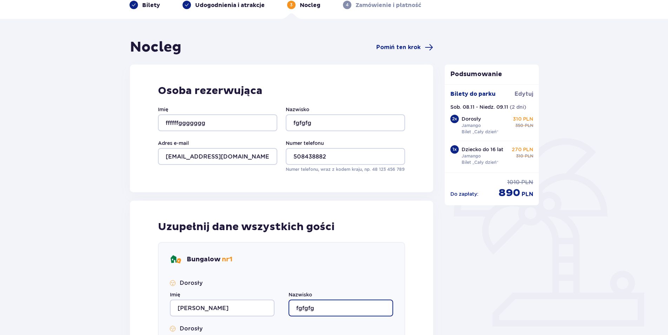
type input "fgfgfg"
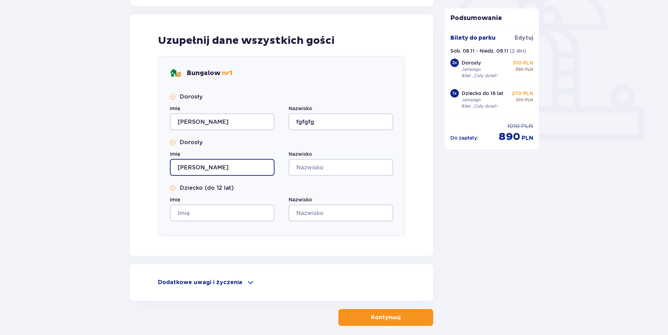
type input "Katarzyna"
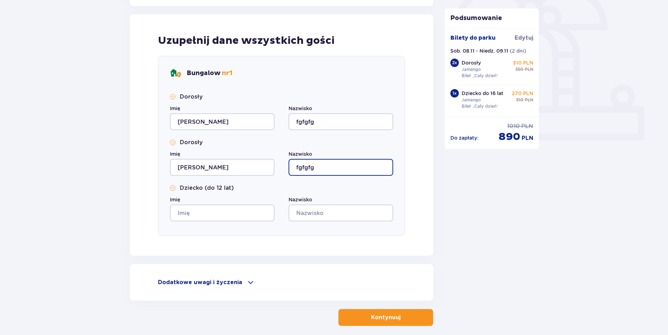
type input "fgfgfg"
click at [198, 215] on input "Imię" at bounding box center [222, 213] width 105 height 17
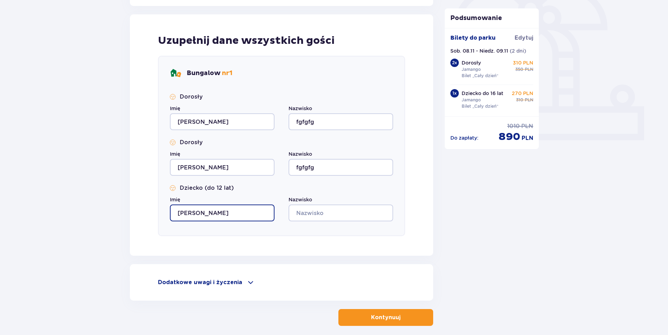
type input "Alex"
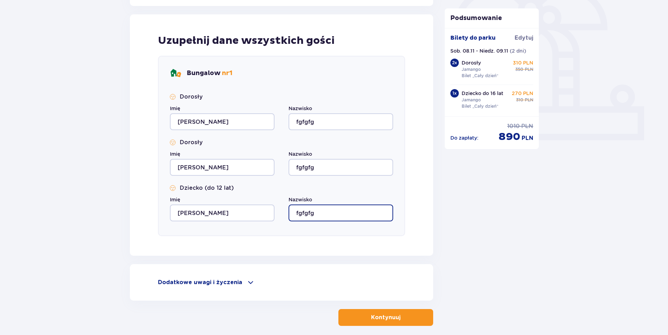
type input "fgfgfg"
click at [383, 318] on p "Kontynuuj" at bounding box center [386, 318] width 30 height 8
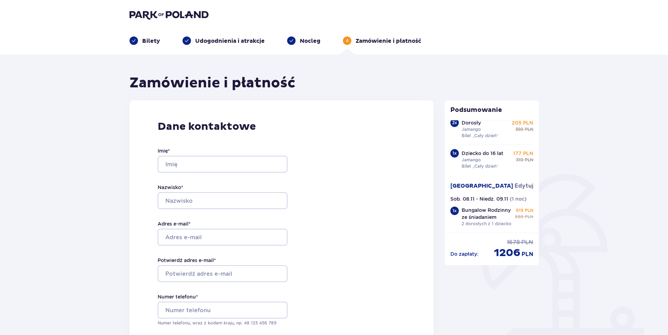
scroll to position [45, 0]
